Goal: Information Seeking & Learning: Learn about a topic

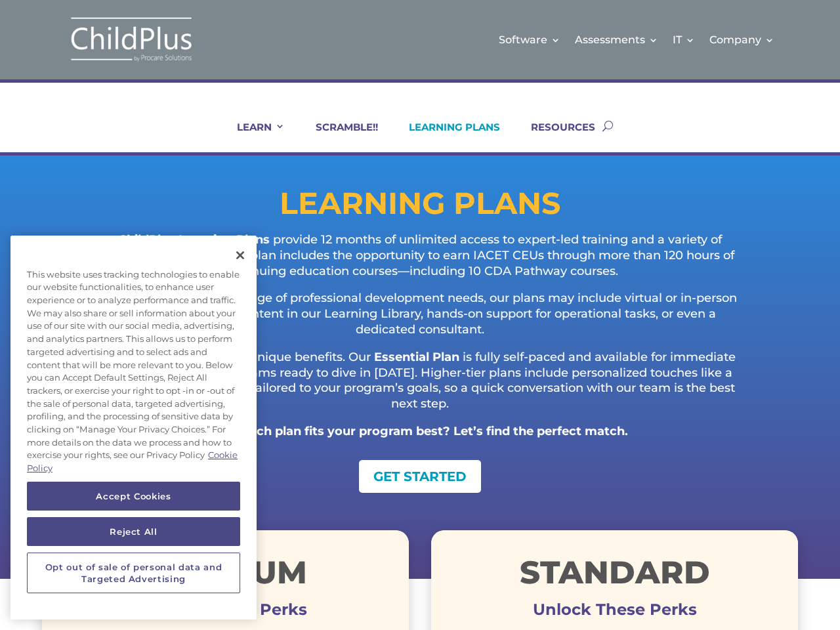
click at [420, 315] on p "Designed to support a range of professional development needs, our plans may in…" at bounding box center [420, 320] width 651 height 58
click at [685, 39] on link "IT" at bounding box center [684, 39] width 22 height 53
click at [743, 39] on link "Company" at bounding box center [742, 39] width 65 height 53
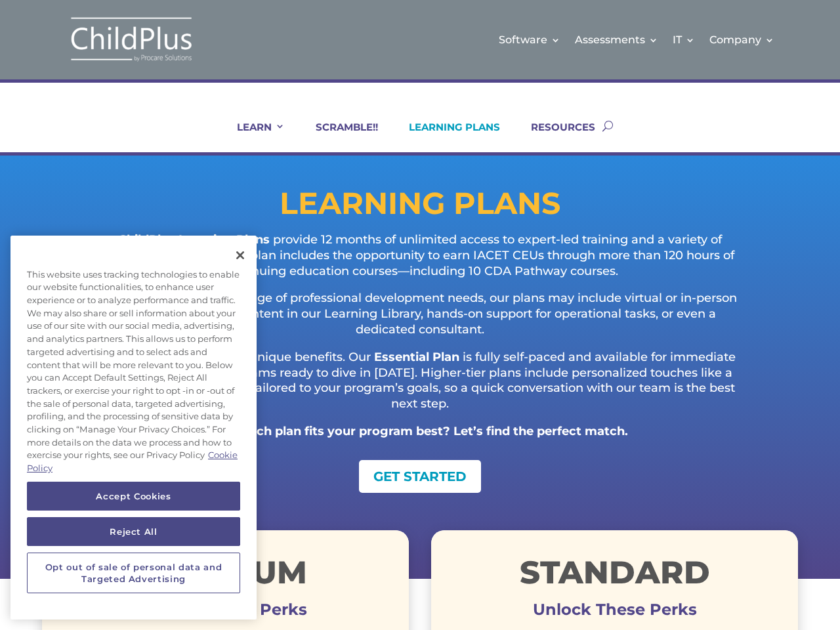
click at [252, 137] on link "LEARN" at bounding box center [253, 137] width 64 height 32
click at [133, 496] on button "Accept Cookies" at bounding box center [133, 496] width 213 height 29
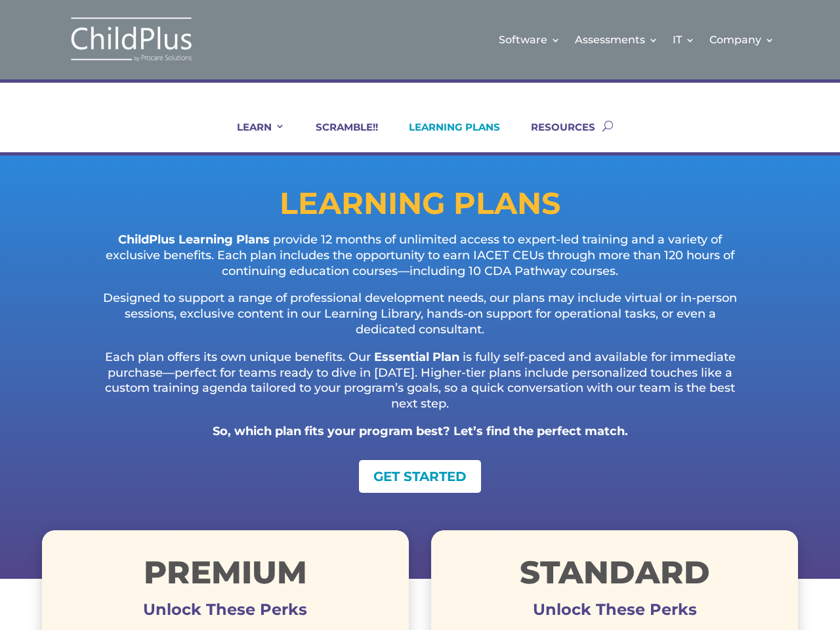
click at [133, 532] on button "Reject All" at bounding box center [133, 531] width 213 height 29
click at [133, 573] on h1 "Premium" at bounding box center [225, 576] width 367 height 38
click at [240, 255] on p "ChildPlus Learning Plans provide 12 months of unlimited access to expert-led tr…" at bounding box center [420, 261] width 651 height 58
